Goal: Check status: Check status

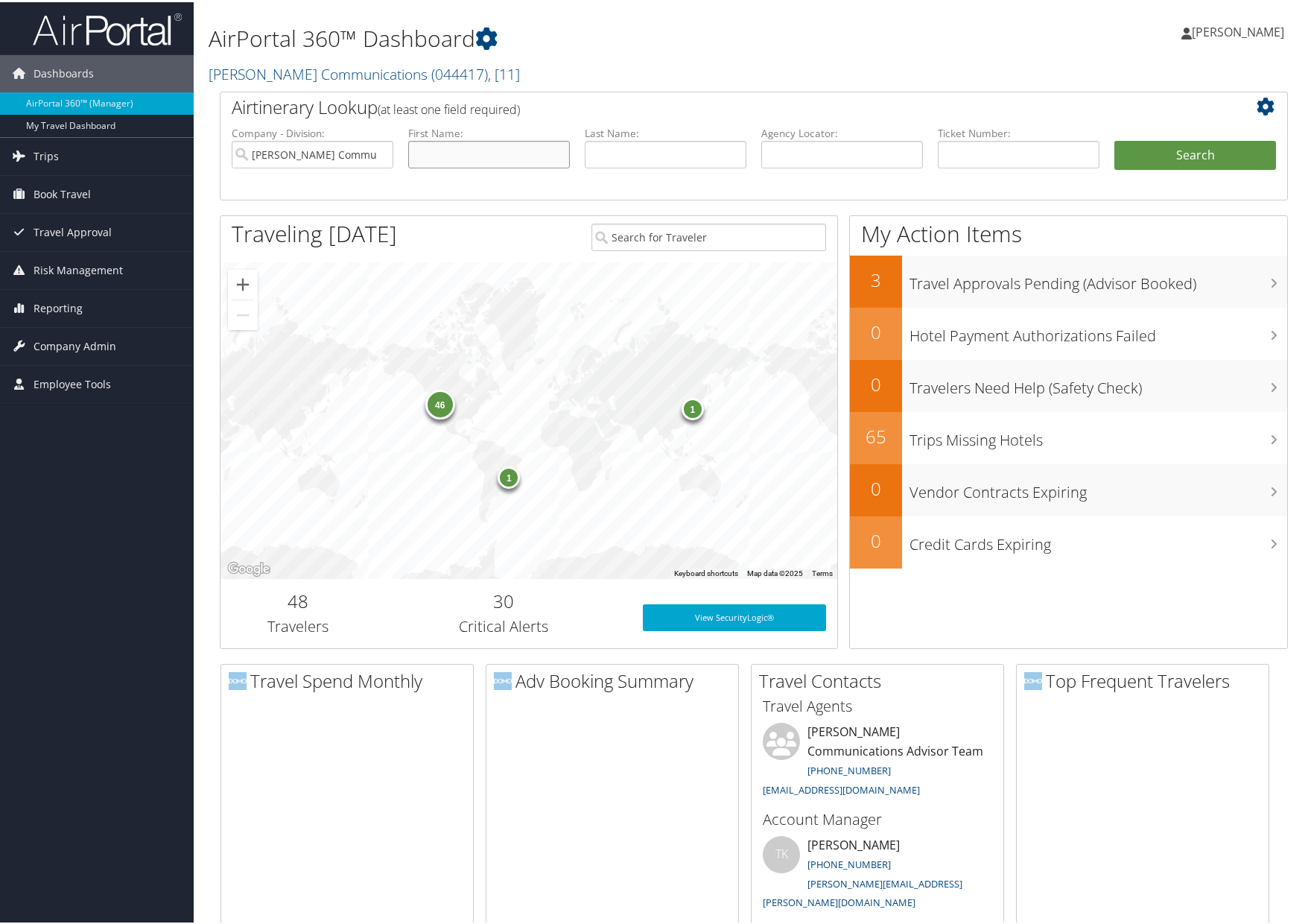
click at [493, 161] on input "text" at bounding box center [489, 152] width 162 height 27
type input "[PERSON_NAME]"
click at [608, 154] on input "text" at bounding box center [666, 152] width 162 height 27
type input "[PERSON_NAME]"
click at [865, 155] on button "Search" at bounding box center [1195, 153] width 162 height 30
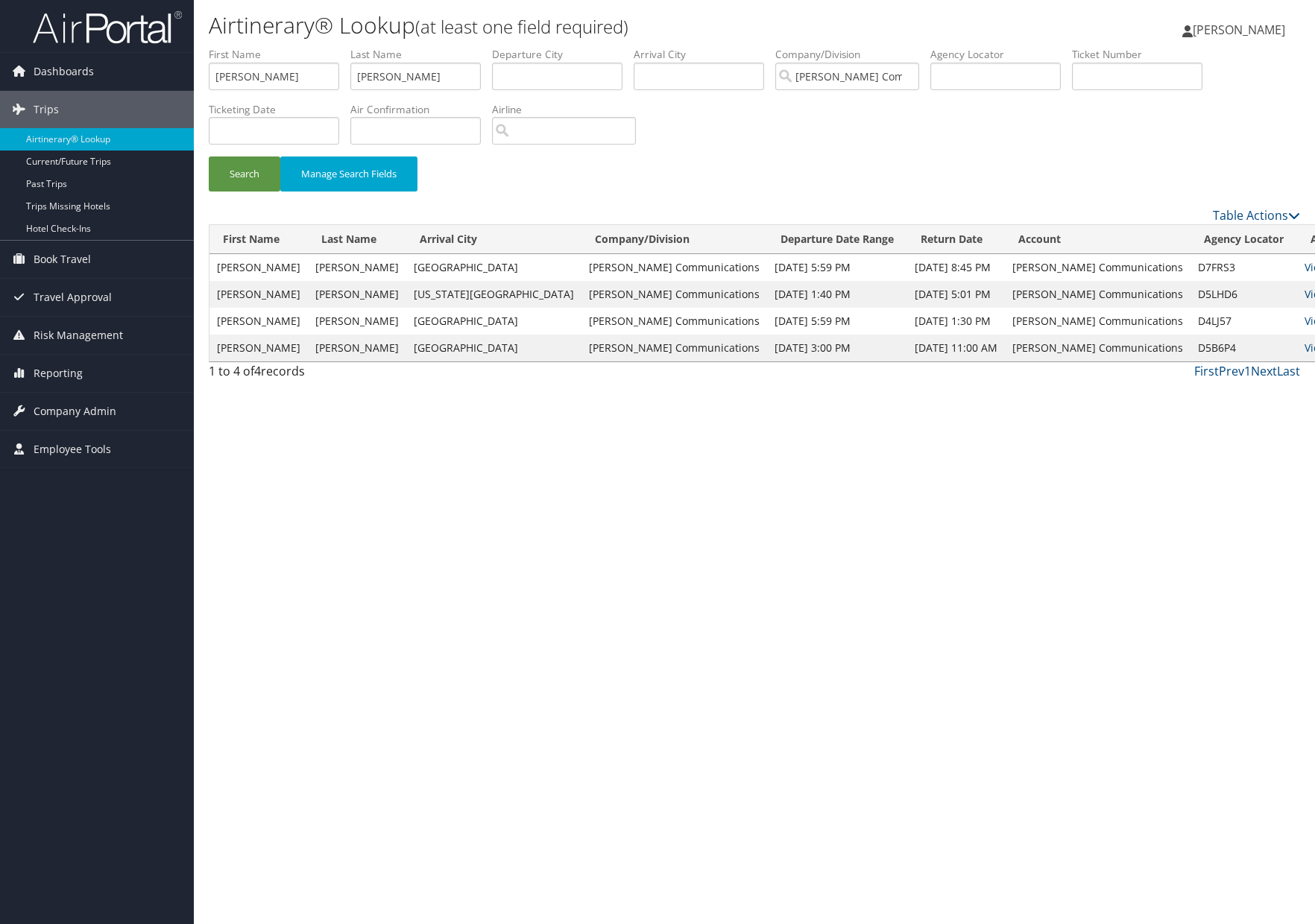
click at [611, 462] on div "Airtinerary® Lookup (at least one field required) [PERSON_NAME] [PERSON_NAME] M…" at bounding box center [755, 462] width 1121 height 924
click at [1305, 267] on link "View" at bounding box center [1317, 267] width 23 height 14
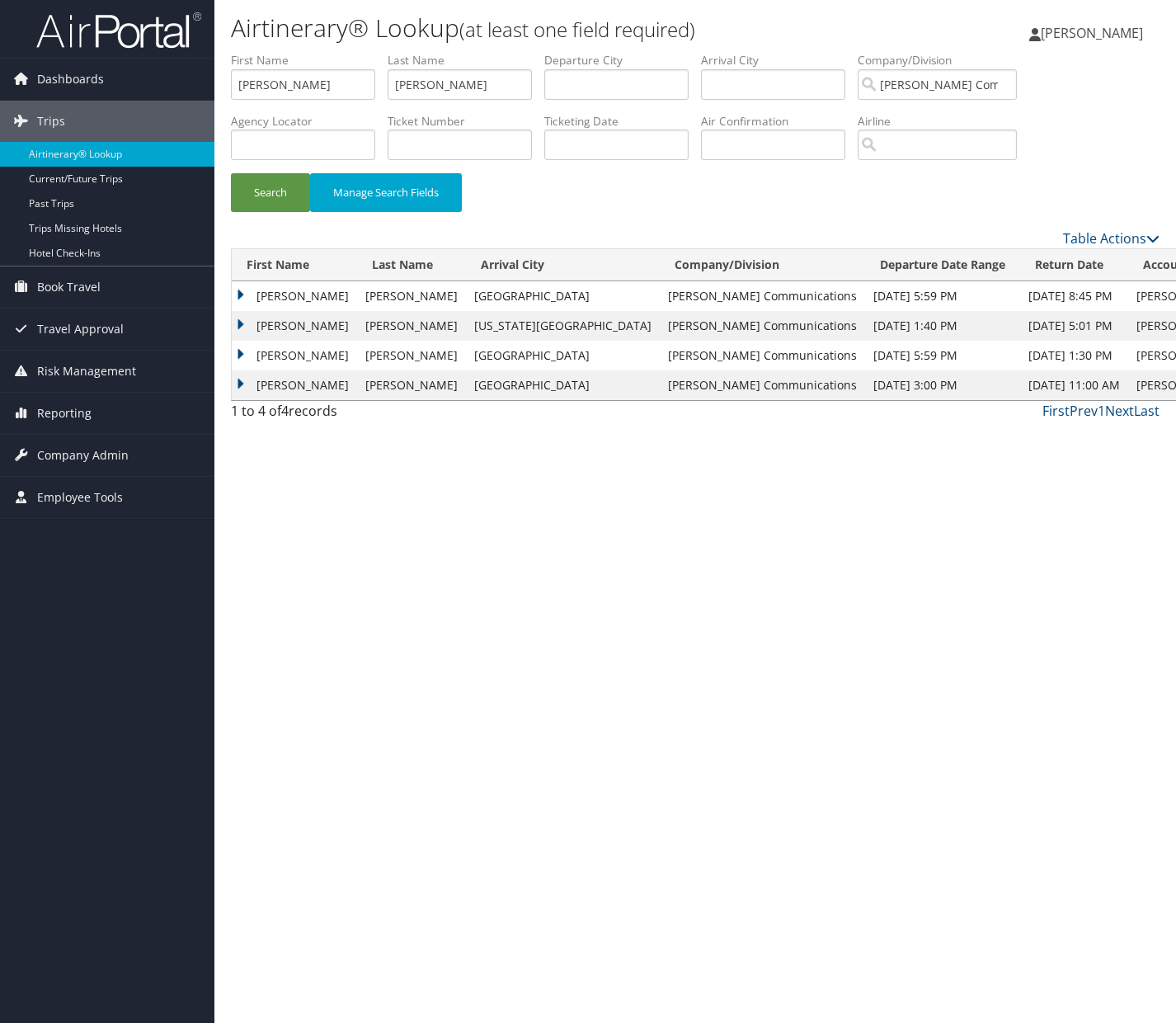
click at [597, 578] on div "Airtinerary® Lookup (at least one field required) [PERSON_NAME] [PERSON_NAME] M…" at bounding box center [695, 511] width 961 height 1023
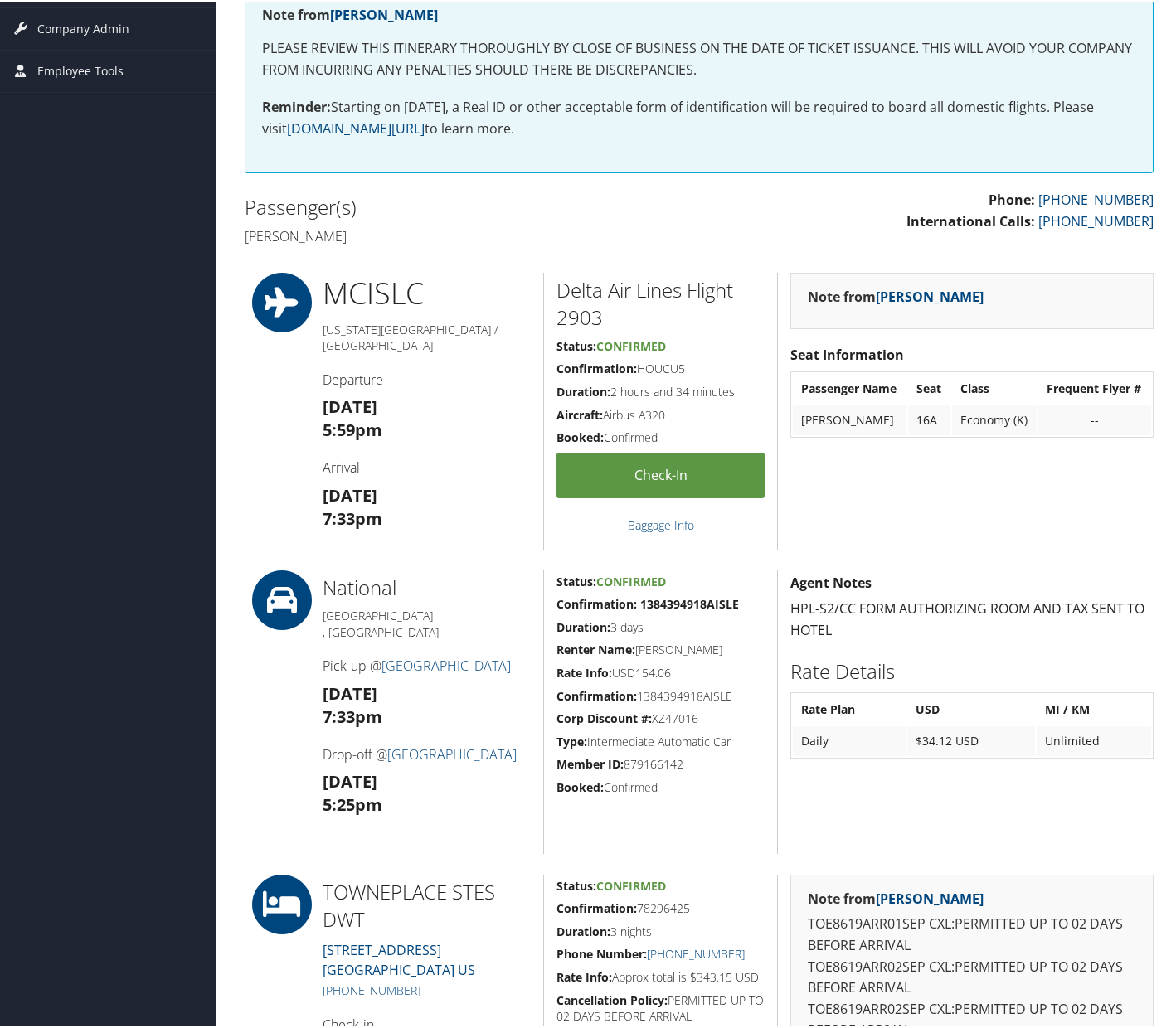
scroll to position [390, 0]
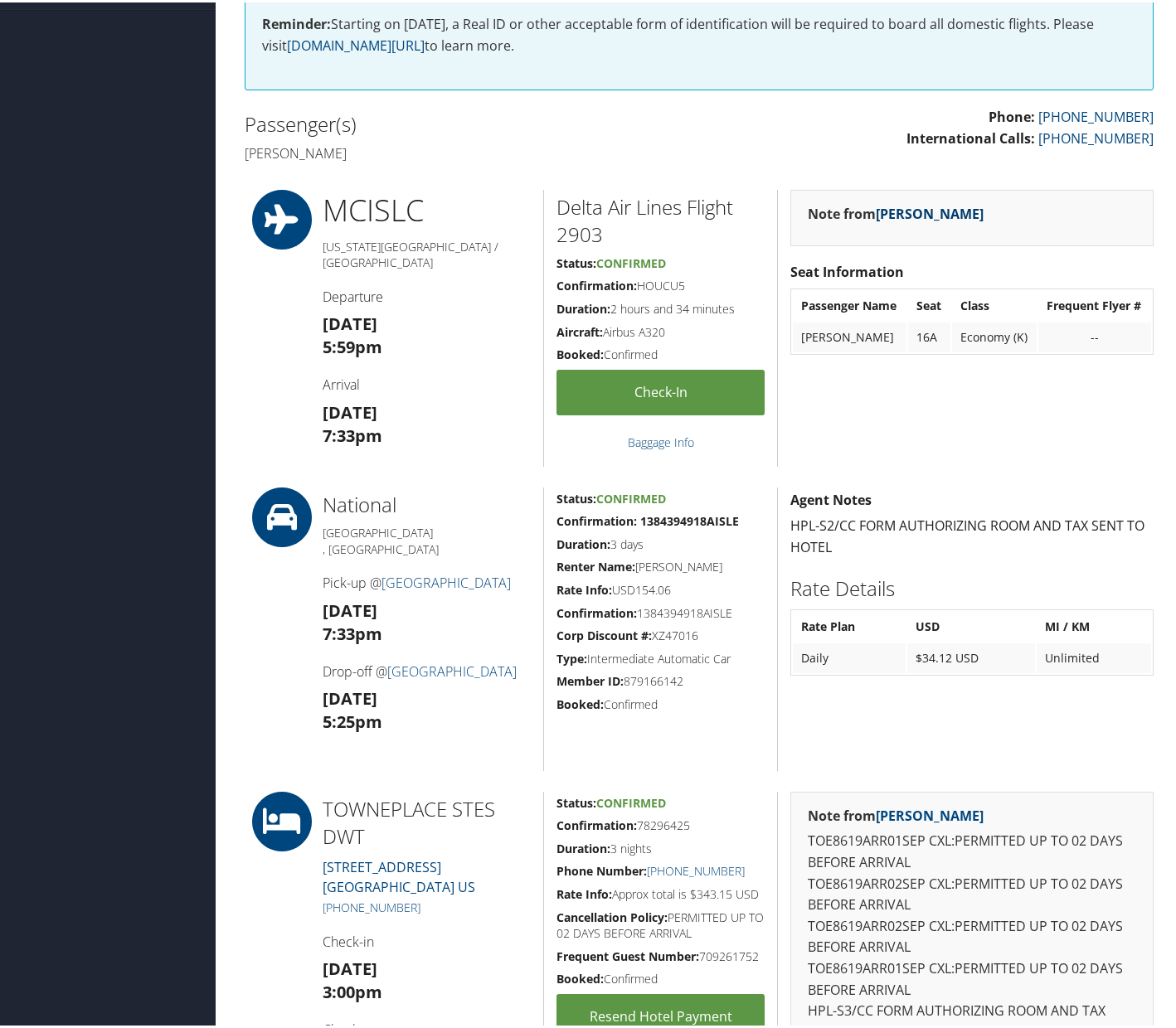
click at [908, 209] on link "Marci Weir" at bounding box center [930, 211] width 108 height 18
drag, startPoint x: 687, startPoint y: 287, endPoint x: 639, endPoint y: 290, distance: 48.1
click at [639, 290] on h5 "Confirmation: HOUCU5" at bounding box center [660, 283] width 208 height 17
copy h5 "HOUCU5"
